Goal: Find specific page/section: Find specific page/section

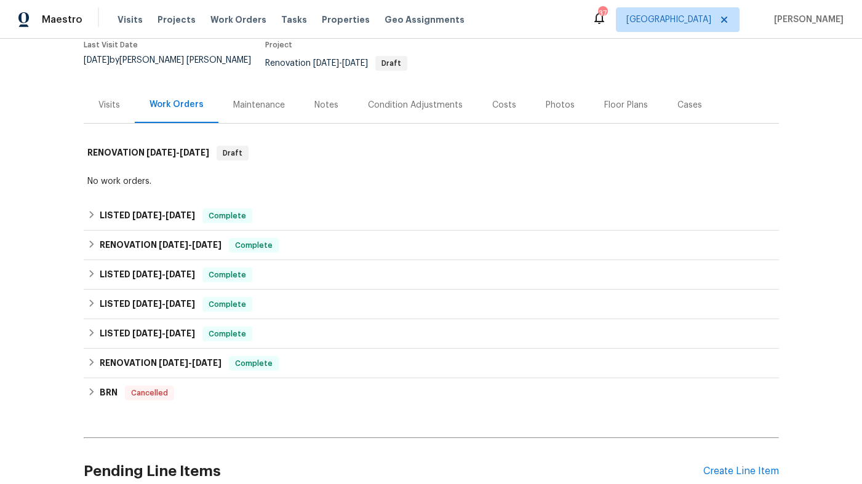
scroll to position [125, 0]
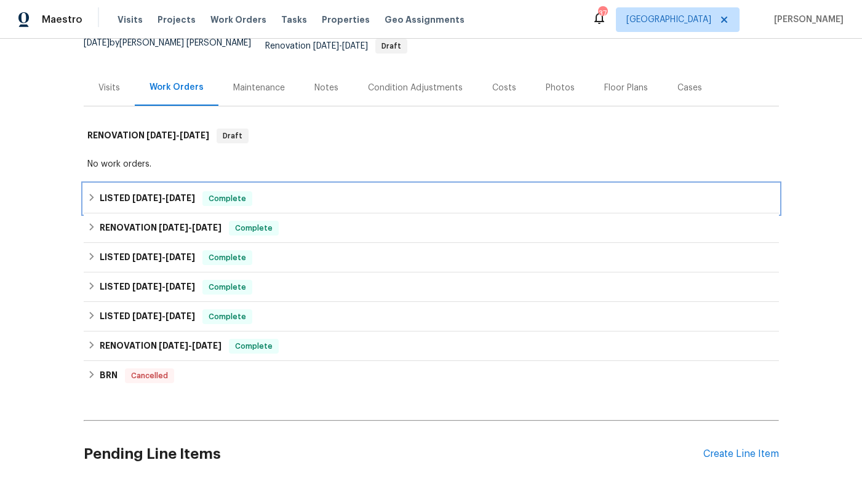
click at [292, 191] on div "LISTED 8/20/25 - 8/26/25 Complete" at bounding box center [431, 198] width 688 height 15
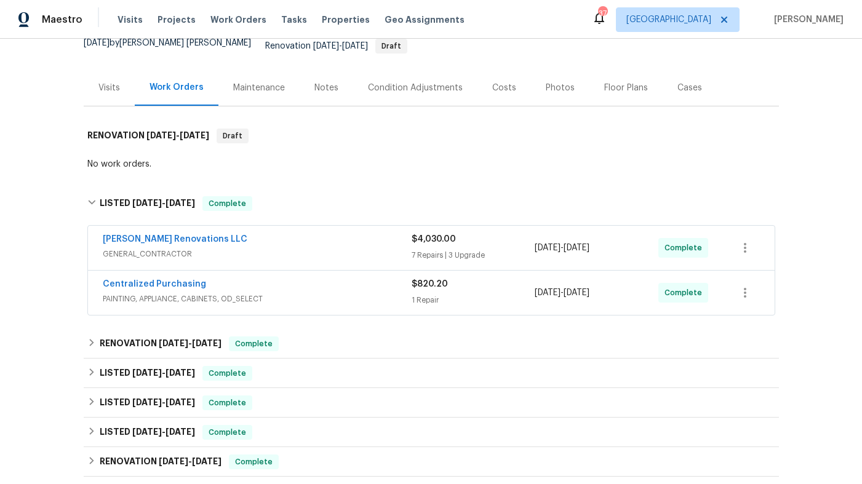
click at [324, 237] on div "[PERSON_NAME] Renovations LLC" at bounding box center [257, 240] width 309 height 15
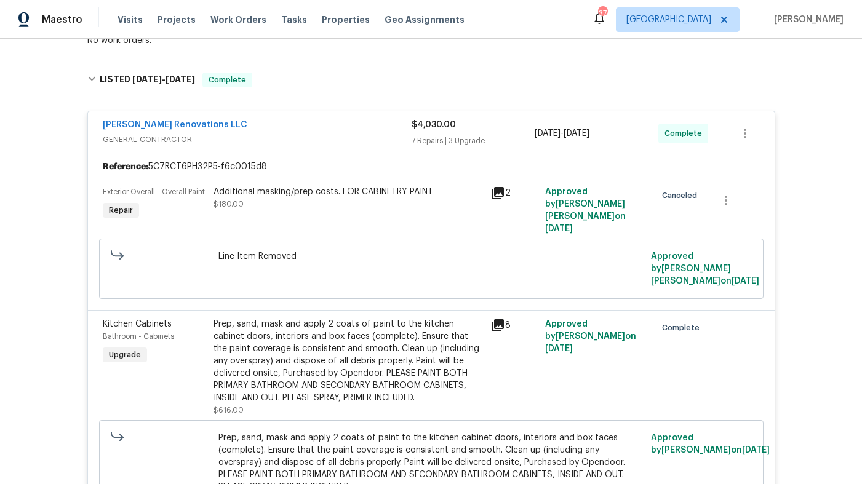
scroll to position [250, 0]
click at [498, 185] on icon at bounding box center [497, 192] width 15 height 15
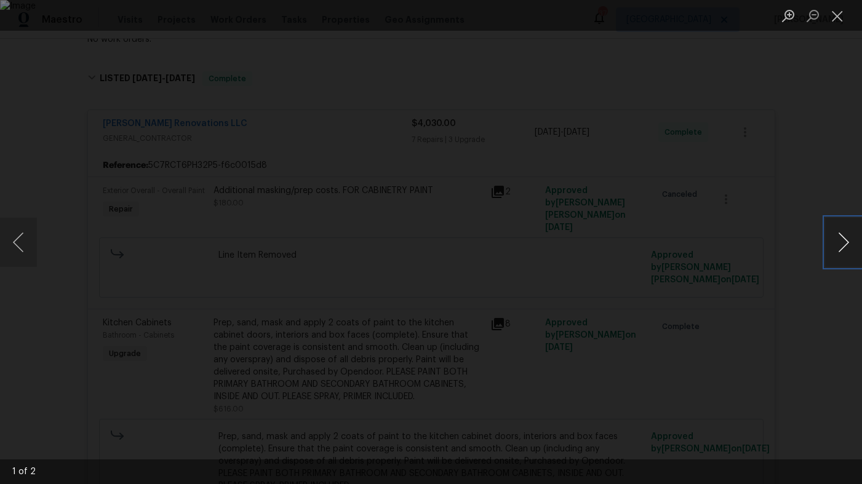
click at [840, 236] on button "Next image" at bounding box center [843, 242] width 37 height 49
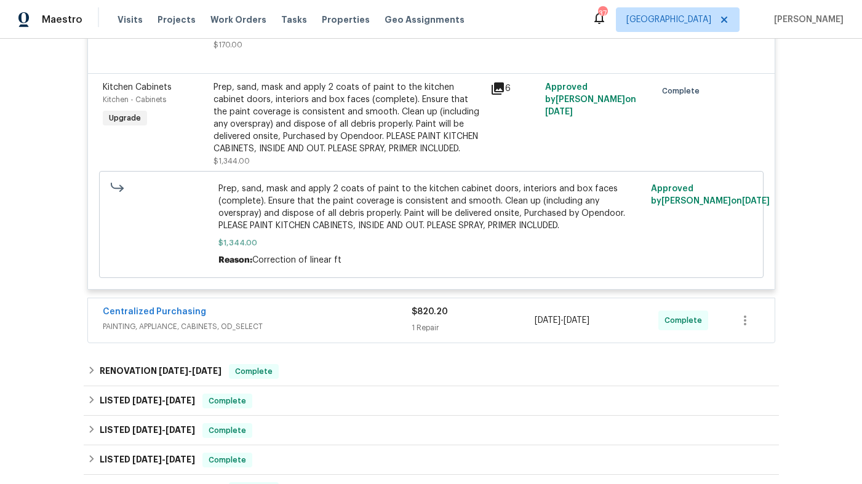
scroll to position [1651, 0]
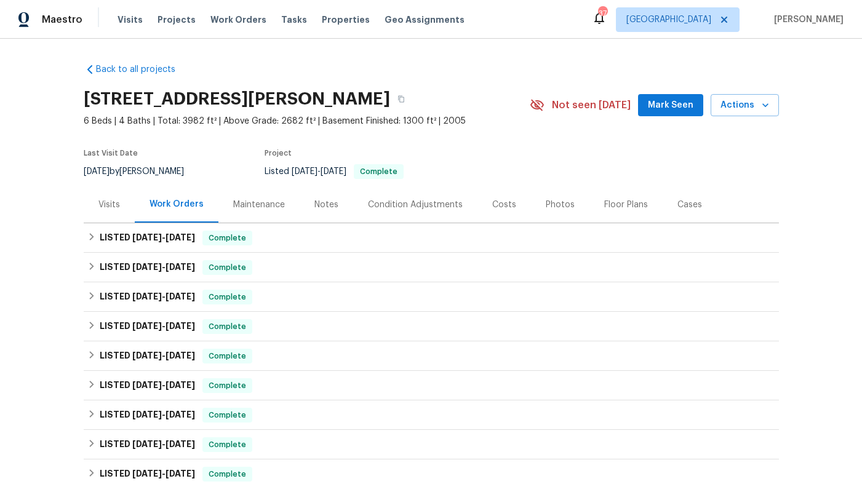
scroll to position [6, 0]
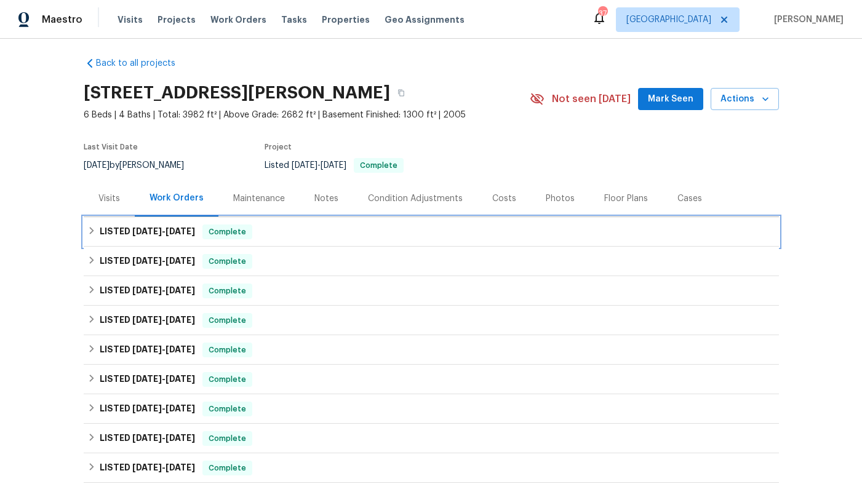
click at [343, 228] on div "LISTED [DATE] - [DATE] Complete" at bounding box center [431, 231] width 688 height 15
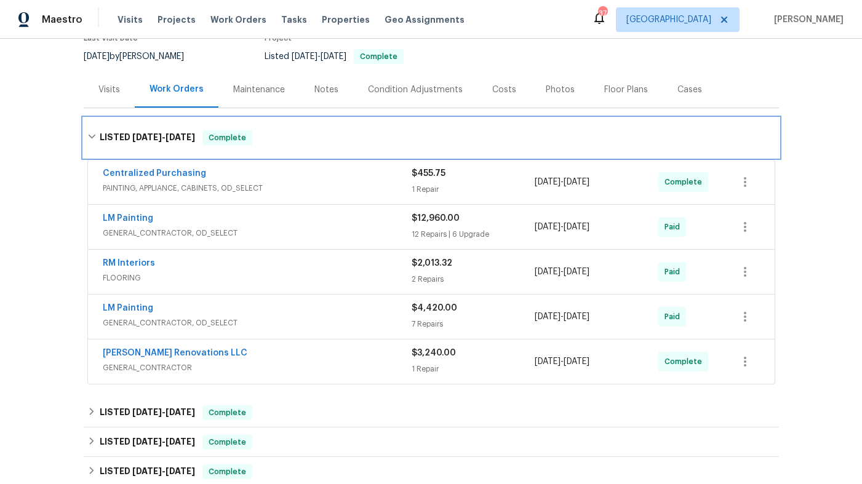
scroll to position [123, 0]
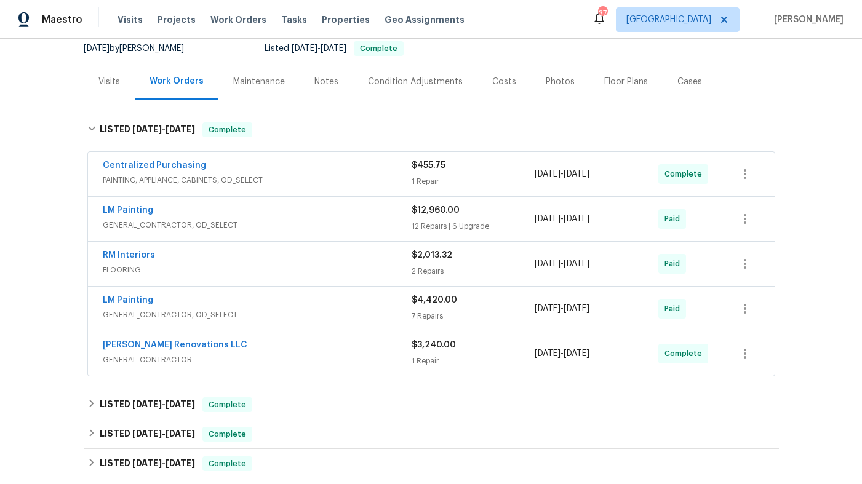
click at [343, 224] on span "GENERAL_CONTRACTOR, OD_SELECT" at bounding box center [257, 225] width 309 height 12
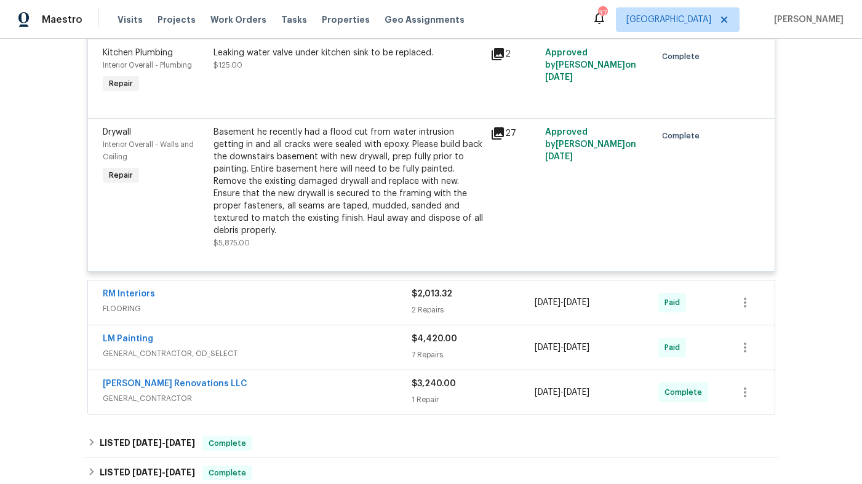
scroll to position [2444, 0]
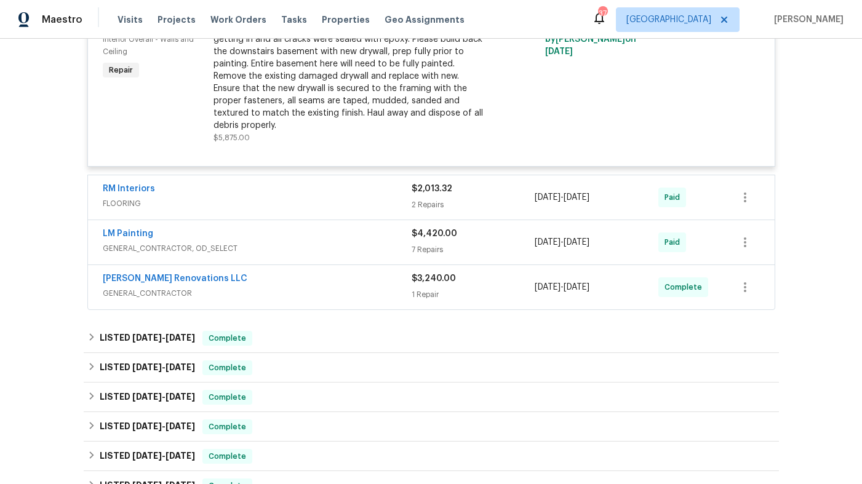
click at [357, 197] on span "FLOORING" at bounding box center [257, 203] width 309 height 12
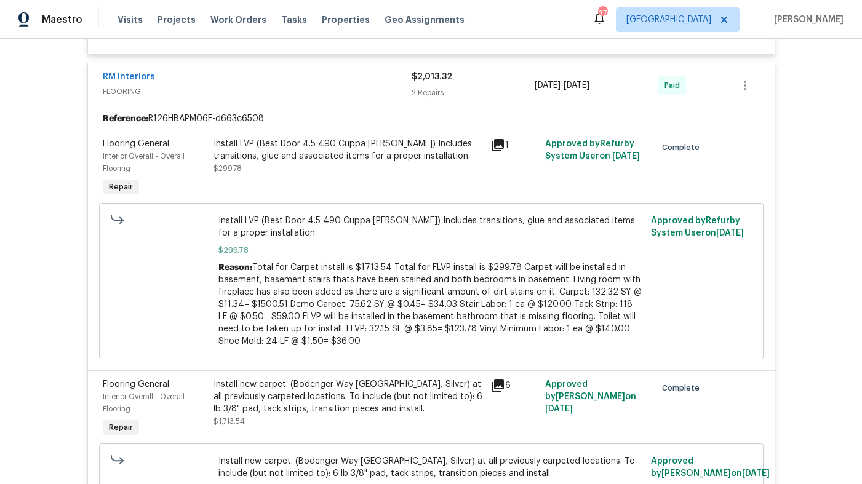
scroll to position [2565, 0]
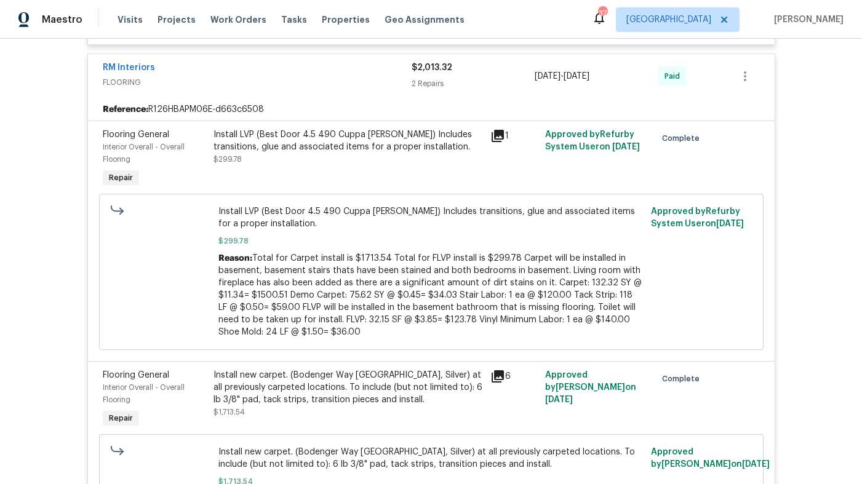
click at [496, 130] on icon at bounding box center [497, 136] width 12 height 12
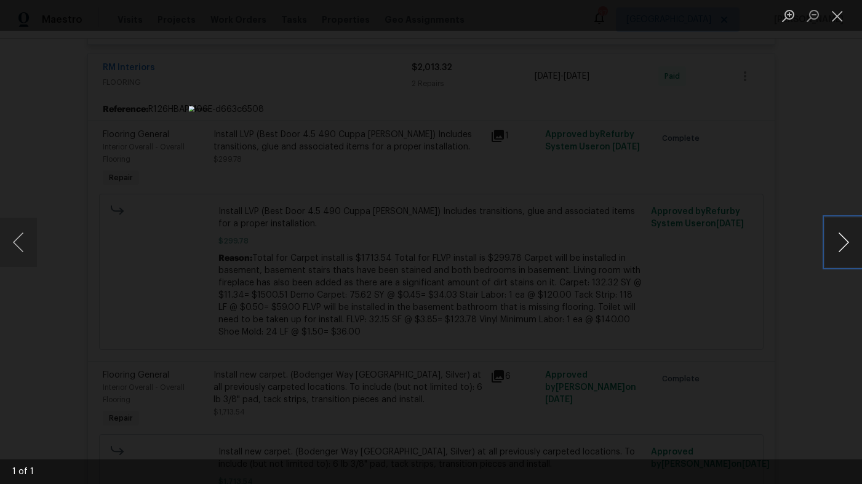
click at [845, 232] on button "Next image" at bounding box center [843, 242] width 37 height 49
click at [841, 245] on button "Next image" at bounding box center [843, 242] width 37 height 49
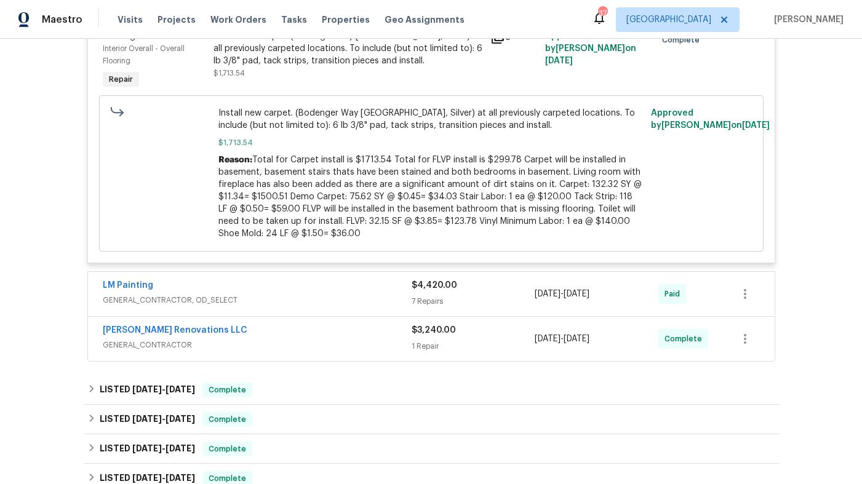
scroll to position [2994, 0]
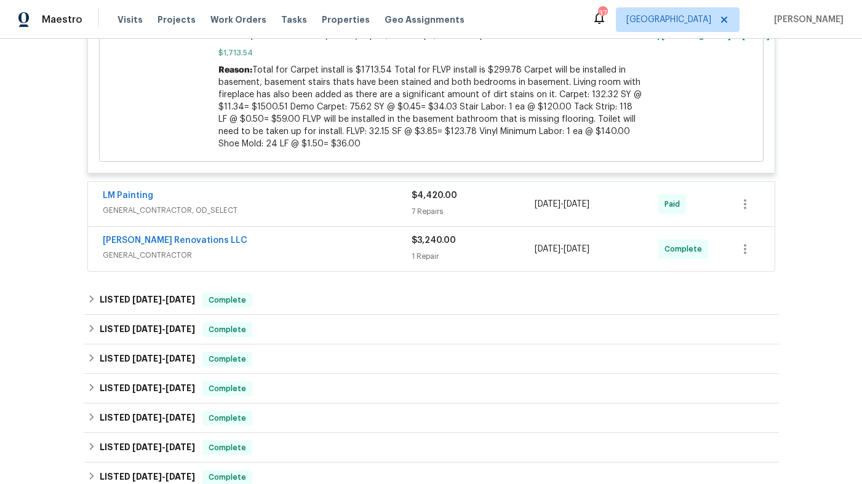
click at [342, 210] on span "GENERAL_CONTRACTOR, OD_SELECT" at bounding box center [257, 210] width 309 height 12
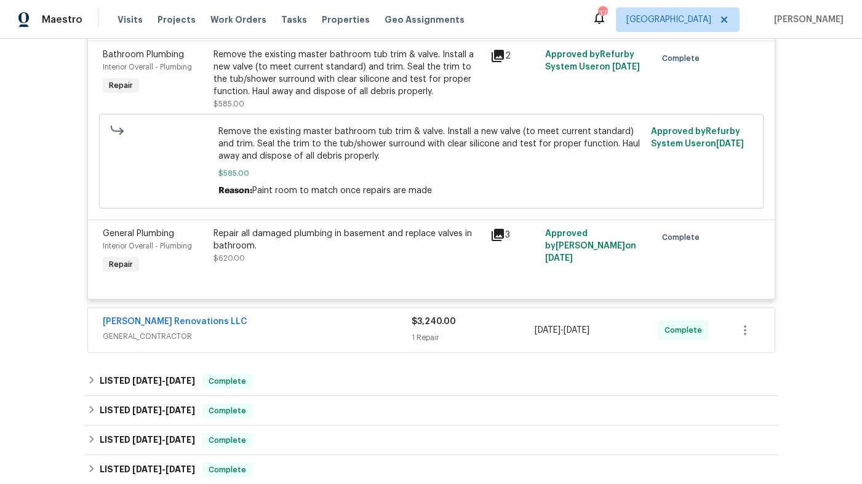
scroll to position [4281, 0]
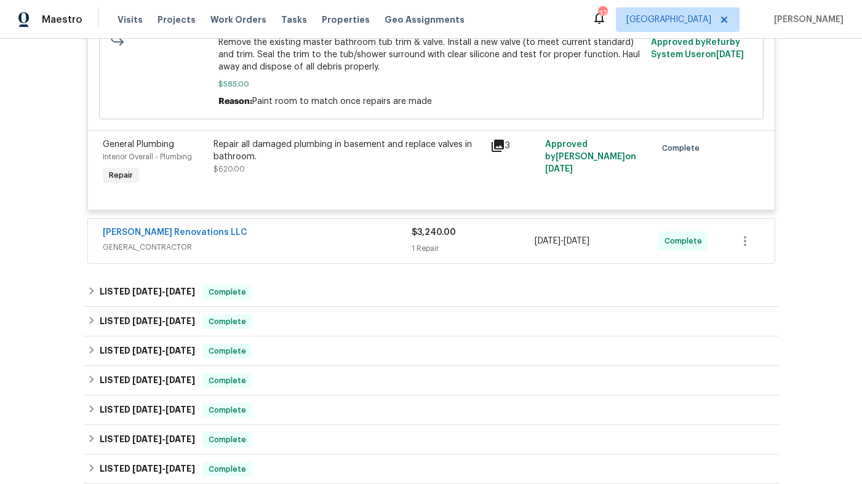
click at [337, 229] on div "[PERSON_NAME] Renovations LLC" at bounding box center [257, 233] width 309 height 15
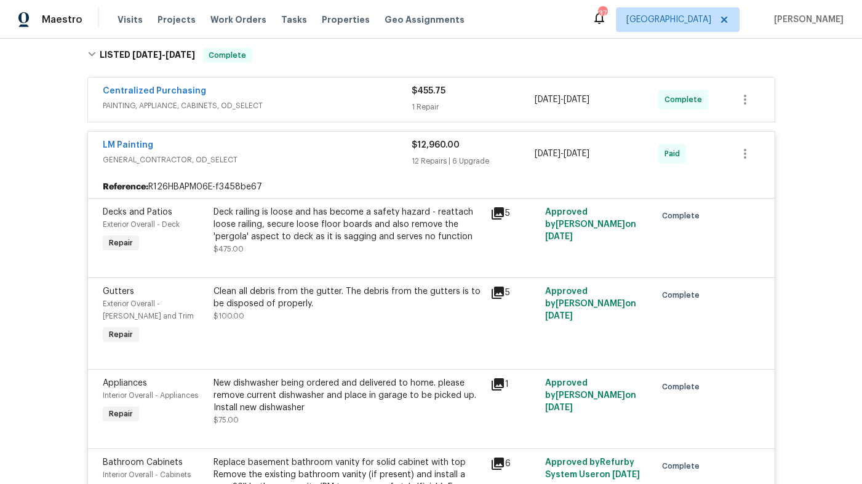
scroll to position [0, 0]
